Goal: Check status

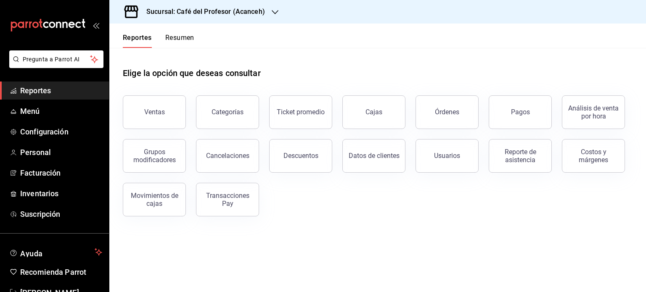
click at [177, 40] on button "Resumen" at bounding box center [179, 41] width 29 height 14
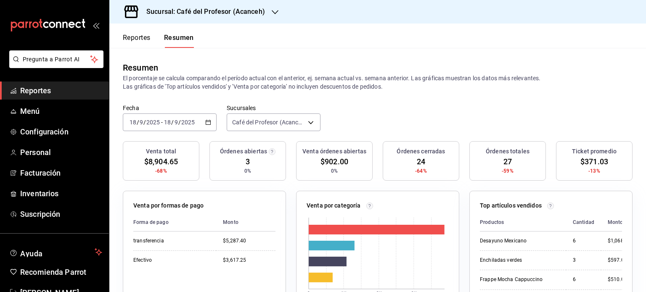
click at [265, 13] on div "Sucursal: Café del Profesor (Acanceh)" at bounding box center [199, 12] width 166 height 24
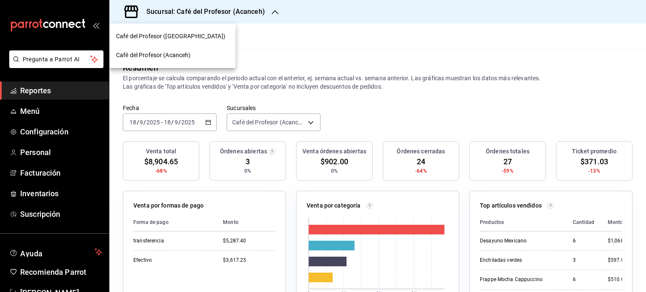
click at [194, 40] on div "Café del Profesor ([GEOGRAPHIC_DATA])" at bounding box center [172, 36] width 113 height 9
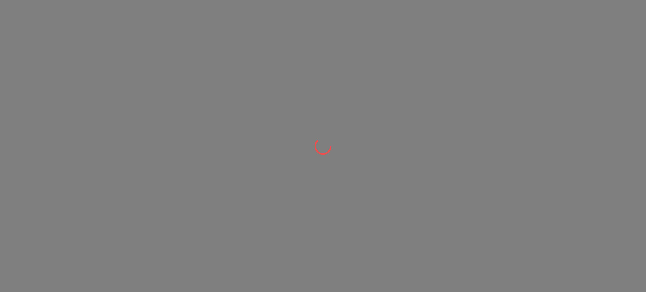
click at [194, 40] on div at bounding box center [323, 146] width 646 height 292
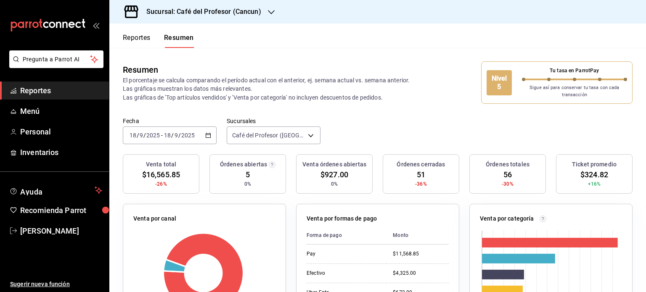
click at [269, 11] on icon "button" at bounding box center [271, 12] width 7 height 7
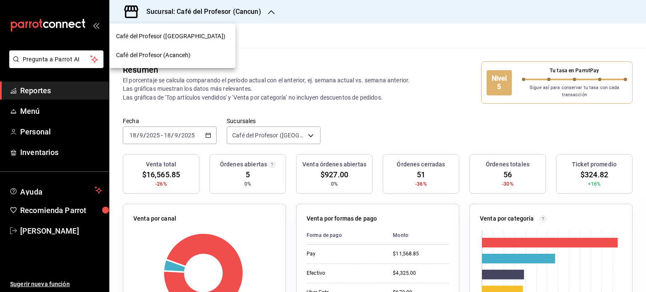
click at [177, 55] on span "Café del Profesor (Acanceh)" at bounding box center [153, 55] width 75 height 9
